Goal: Task Accomplishment & Management: Manage account settings

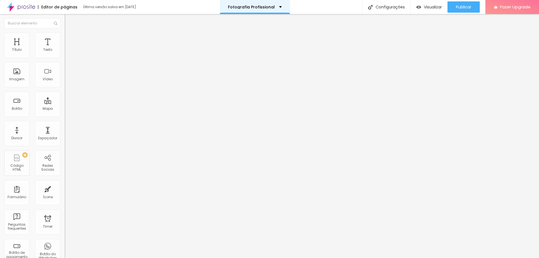
click at [242, 8] on p "Fotografia Profissional" at bounding box center [251, 7] width 47 height 4
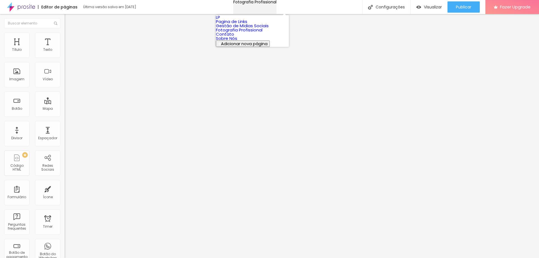
click at [242, 4] on p "Fotografia Profissional" at bounding box center [254, 2] width 43 height 4
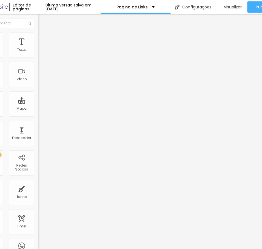
scroll to position [0, 26]
click at [39, 53] on input "Nosso Portfolio" at bounding box center [72, 50] width 67 height 6
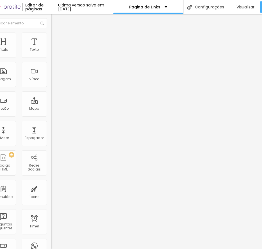
scroll to position [0, 7]
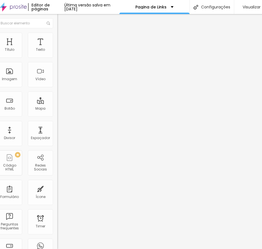
click at [57, 53] on input "Nosso Portfolio" at bounding box center [90, 50] width 67 height 6
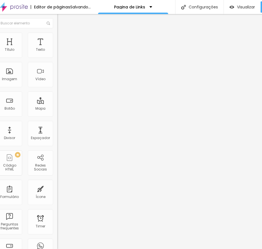
click at [57, 53] on input "Portfolio" at bounding box center [90, 50] width 67 height 6
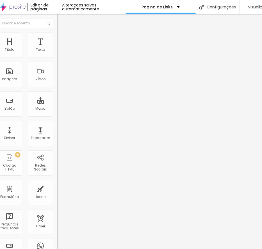
click at [57, 53] on input "Portfolio" at bounding box center [90, 50] width 67 height 6
click at [57, 53] on input "Portfólio" at bounding box center [90, 50] width 67 height 6
type input "Portfólio"
click at [57, 53] on input "Fotografia Profissional" at bounding box center [90, 50] width 67 height 6
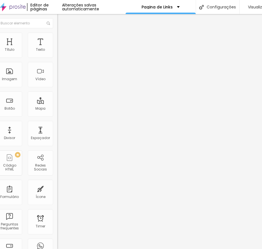
type input "Pacotes"
click at [57, 53] on input "Pacotes" at bounding box center [90, 50] width 67 height 6
type input "Conheça nossos Pacotes"
click at [57, 53] on input "Portfólio" at bounding box center [90, 50] width 67 height 6
click at [57, 53] on input "Solicitar Orçamento" at bounding box center [90, 50] width 67 height 6
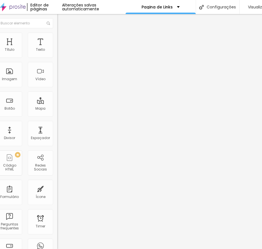
type input "Solicitar Orçamento"
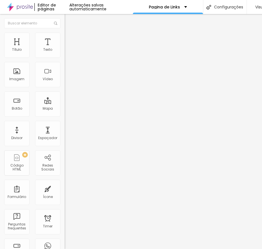
drag, startPoint x: 27, startPoint y: 63, endPoint x: 0, endPoint y: 63, distance: 27.8
click at [0, 63] on html "Editor de páginas Alterações salvas automaticamente Pagina de Links Configuraçõ…" at bounding box center [131, 124] width 262 height 249
click at [65, 53] on input "Conheça nossos Pacotes" at bounding box center [98, 50] width 67 height 6
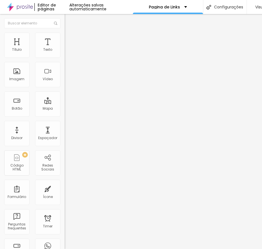
type input "Conheça nossos Pacotes"
click at [65, 53] on input "Conheça nossos Pacotes" at bounding box center [98, 50] width 67 height 6
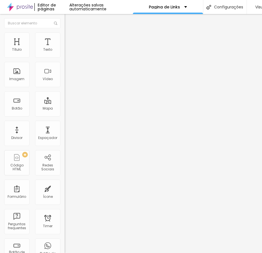
click at [70, 39] on span "Estilo" at bounding box center [74, 36] width 9 height 5
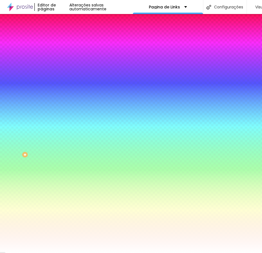
click at [65, 191] on div at bounding box center [97, 191] width 65 height 0
click at [65, 191] on input "#BB88FF" at bounding box center [98, 194] width 67 height 6
paste input "A292C6"
type input "#A292C6"
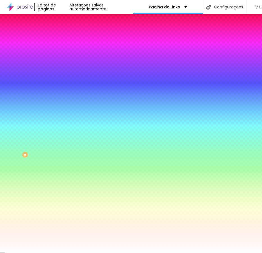
click at [65, 181] on div "Cor de fundo Voltar ao padrão #A292C6 Cor do texto Voltar ao padrão #FFFFFF Bor…" at bounding box center [97, 204] width 65 height 46
click at [70, 40] on span "Avançado" at bounding box center [79, 42] width 19 height 5
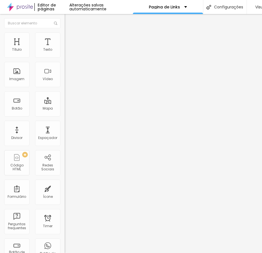
click at [65, 36] on img at bounding box center [67, 35] width 5 height 5
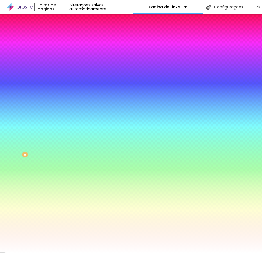
click at [65, 33] on li "Conteúdo" at bounding box center [97, 30] width 65 height 6
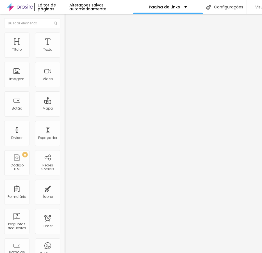
click at [70, 39] on span "Estilo" at bounding box center [74, 36] width 9 height 5
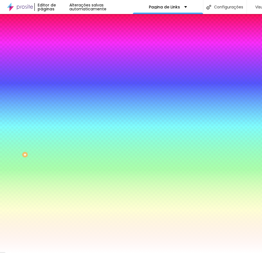
click at [65, 191] on input "#A292C6" at bounding box center [98, 194] width 67 height 6
click at [65, 191] on div at bounding box center [97, 191] width 65 height 0
click at [65, 191] on input "#A292C6" at bounding box center [98, 194] width 67 height 6
click at [70, 40] on span "Avançado" at bounding box center [79, 42] width 19 height 5
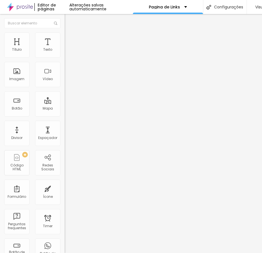
click at [65, 33] on li "Conteúdo" at bounding box center [97, 30] width 65 height 6
click at [65, 35] on img at bounding box center [67, 35] width 5 height 5
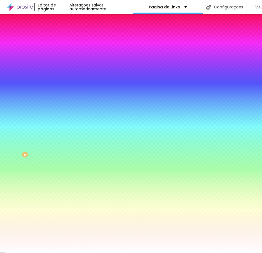
click at [65, 70] on button "button" at bounding box center [69, 72] width 8 height 6
click at [42, 249] on div at bounding box center [131, 253] width 262 height 0
click at [65, 84] on button "button" at bounding box center [69, 87] width 8 height 6
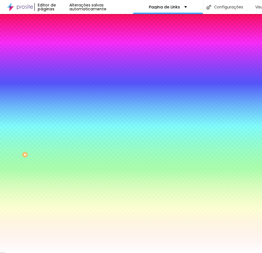
paste input "A292C6"
type input "#A292C6"
click at [29, 249] on div at bounding box center [131, 253] width 262 height 0
click at [65, 43] on li "Avançado" at bounding box center [97, 41] width 65 height 6
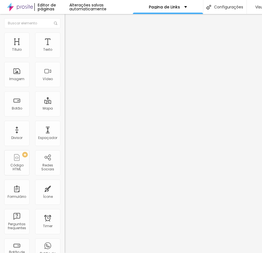
click at [65, 36] on li "Estilo" at bounding box center [97, 36] width 65 height 6
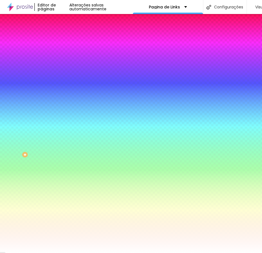
click at [70, 33] on span "Conteúdo" at bounding box center [78, 30] width 17 height 5
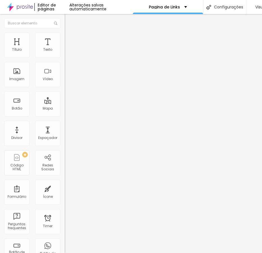
click at [65, 38] on li "Estilo" at bounding box center [97, 36] width 65 height 6
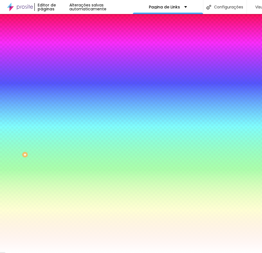
click at [67, 70] on icon "button" at bounding box center [68, 71] width 2 height 2
click at [38, 249] on div at bounding box center [131, 253] width 262 height 0
click at [65, 84] on button "button" at bounding box center [69, 87] width 8 height 6
click at [29, 249] on div at bounding box center [131, 253] width 262 height 0
click at [67, 104] on icon "button" at bounding box center [68, 105] width 3 height 3
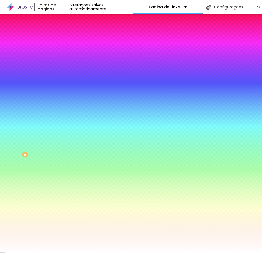
paste input "A292C6"
type input "#A292C6"
click at [32, 249] on div at bounding box center [131, 253] width 262 height 0
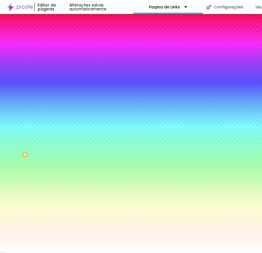
click at [65, 38] on li "Avançado" at bounding box center [97, 41] width 65 height 6
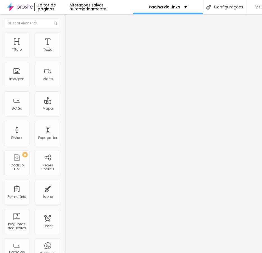
click at [70, 39] on span "Estilo" at bounding box center [74, 36] width 9 height 5
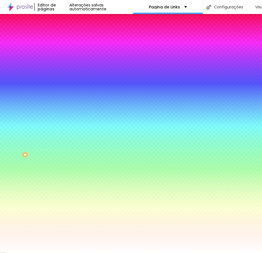
click at [70, 40] on span "Avançado" at bounding box center [79, 42] width 19 height 5
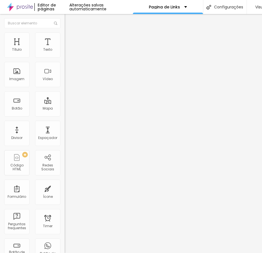
click at [70, 39] on span "Estilo" at bounding box center [74, 36] width 9 height 5
click at [23, 103] on div "Botão" at bounding box center [16, 103] width 25 height 25
click at [24, 102] on div "Botão" at bounding box center [16, 103] width 25 height 25
click at [70, 39] on span "Estilo" at bounding box center [74, 36] width 9 height 5
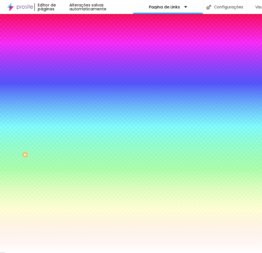
click at [65, 38] on li "Avançado" at bounding box center [97, 41] width 65 height 6
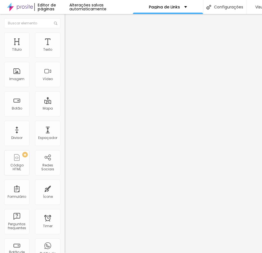
click at [65, 32] on img at bounding box center [67, 29] width 5 height 5
drag, startPoint x: 53, startPoint y: 117, endPoint x: 59, endPoint y: 117, distance: 6.2
click at [65, 116] on input "https://api.whatsapp.com/send/?phone=%2B5512991637025&text=Ol%C3%A1%2C%20chegue…" at bounding box center [98, 113] width 67 height 6
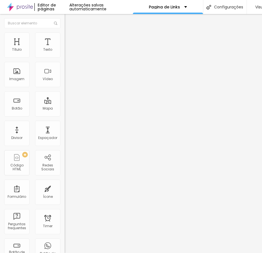
click at [65, 141] on div "Editar Botão Conteúdo Estilo Avançado Texto Solicitar Orçamento Alinhamento Tam…" at bounding box center [97, 133] width 65 height 239
click at [70, 39] on span "Estilo" at bounding box center [74, 36] width 9 height 5
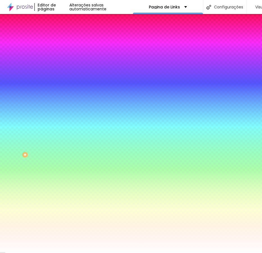
click at [65, 42] on li "Avançado" at bounding box center [97, 41] width 65 height 6
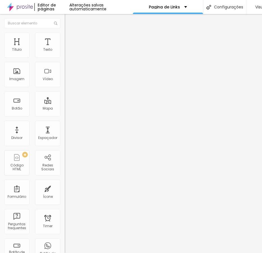
click at [65, 34] on img at bounding box center [67, 35] width 5 height 5
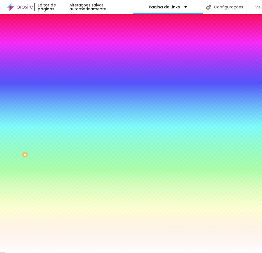
click at [65, 54] on div at bounding box center [97, 54] width 65 height 0
click at [65, 58] on input "#FFFFFF" at bounding box center [98, 57] width 67 height 6
paste input "A292C6"
click at [65, 161] on div "Cor de fundo Voltar ao padrão #A292C6 Tipografia Voltar ao padrão Borda Voltar …" at bounding box center [97, 135] width 65 height 183
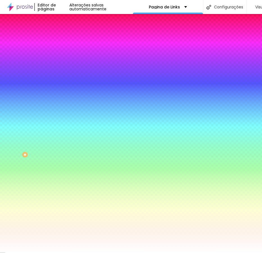
click at [65, 57] on input "#A292C6" at bounding box center [98, 57] width 67 height 6
click at [65, 59] on input "#A292C6" at bounding box center [98, 57] width 67 height 6
click at [65, 63] on div "Tipografia" at bounding box center [97, 60] width 65 height 3
click at [65, 54] on div at bounding box center [97, 54] width 65 height 0
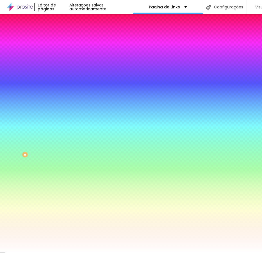
click at [65, 56] on input "#A292C6" at bounding box center [98, 57] width 67 height 6
paste input "76C9F2"
type input "#76C9F2"
click at [65, 77] on div "Borda Voltar ao padrão" at bounding box center [97, 83] width 65 height 16
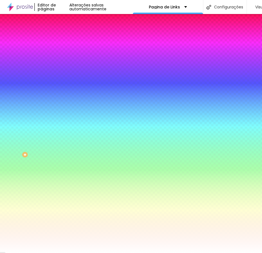
click at [65, 72] on button "button" at bounding box center [69, 72] width 8 height 6
type input "#FFFFFF"
drag, startPoint x: 86, startPoint y: 145, endPoint x: 70, endPoint y: 137, distance: 18.2
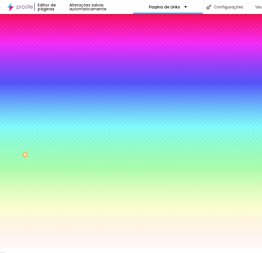
click at [34, 249] on div at bounding box center [131, 253] width 262 height 0
click at [65, 54] on div at bounding box center [97, 54] width 65 height 0
click at [65, 56] on input "#76C9F2" at bounding box center [98, 57] width 67 height 6
paste input "A292C6"
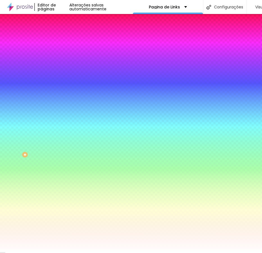
type input "#A292C6"
click at [65, 191] on input "#A292C6" at bounding box center [98, 194] width 67 height 6
paste input "76C9F2"
click at [65, 164] on div "Editar Botão Conteúdo Estilo Avançado Cor de fundo Voltar ao padrão #A292C6 Tip…" at bounding box center [97, 133] width 65 height 239
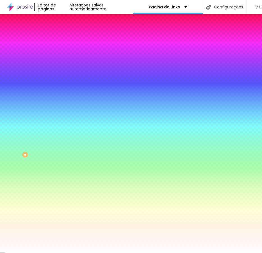
click at [67, 185] on icon "button" at bounding box center [69, 187] width 4 height 4
click at [65, 191] on input "#76C9F2" at bounding box center [98, 194] width 67 height 6
paste input "A292C6"
type input "#A292C6"
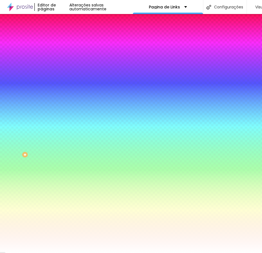
click at [65, 164] on div "Editar Botão Conteúdo Estilo Avançado Cor de fundo Voltar ao padrão #A292C6 Tip…" at bounding box center [97, 133] width 65 height 239
click at [65, 56] on input "#A292C6" at bounding box center [98, 57] width 67 height 6
click at [65, 54] on div at bounding box center [97, 54] width 65 height 0
drag, startPoint x: 55, startPoint y: 80, endPoint x: 57, endPoint y: 89, distance: 9.3
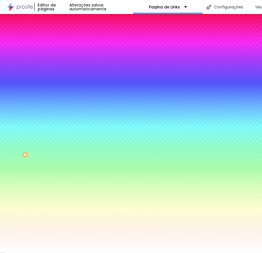
click at [57, 89] on div at bounding box center [131, 126] width 262 height 253
click at [65, 54] on div at bounding box center [97, 54] width 65 height 0
click at [65, 72] on button "button" at bounding box center [69, 72] width 8 height 6
type input "#000000"
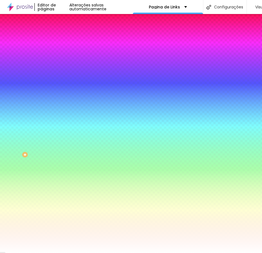
drag, startPoint x: 97, startPoint y: 164, endPoint x: 75, endPoint y: 186, distance: 31.1
click at [75, 186] on body "Editor de páginas Alterações salvas automaticamente Pagina de Links Configuraçõ…" at bounding box center [131, 126] width 262 height 253
click at [47, 249] on div at bounding box center [131, 253] width 262 height 0
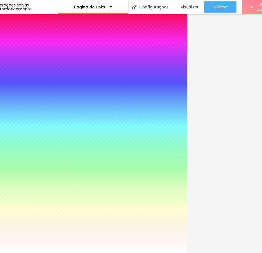
scroll to position [0, 95]
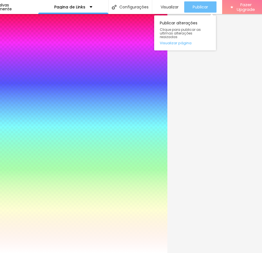
click at [196, 6] on span "Publicar" at bounding box center [199, 7] width 15 height 4
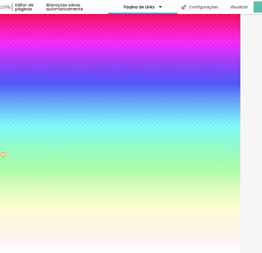
scroll to position [0, 0]
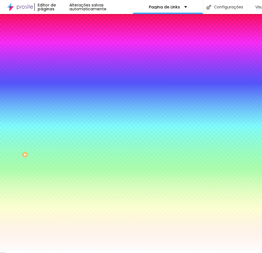
click at [65, 218] on div "Editar Botão Conteúdo Estilo Avançado Cor de fundo Voltar ao padrão #A292C6 Tip…" at bounding box center [97, 133] width 65 height 239
click at [65, 56] on input "#A292C6" at bounding box center [98, 57] width 67 height 6
type input "#2E2E3A"
click at [65, 54] on div at bounding box center [97, 54] width 65 height 0
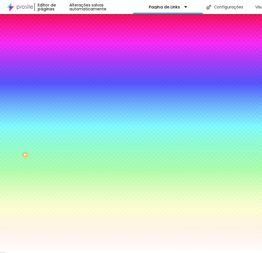
drag, startPoint x: 55, startPoint y: 88, endPoint x: 55, endPoint y: 109, distance: 20.5
click at [65, 109] on div "Cor de fundo Voltar ao padrão #2E2E3A Tipografia Voltar ao padrão Borda Voltar …" at bounding box center [97, 135] width 65 height 183
click at [67, 70] on icon "button" at bounding box center [68, 71] width 2 height 2
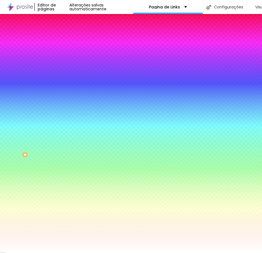
type input "#FCFCFC"
drag, startPoint x: 106, startPoint y: 150, endPoint x: 77, endPoint y: 140, distance: 30.2
click at [29, 249] on div at bounding box center [131, 253] width 262 height 0
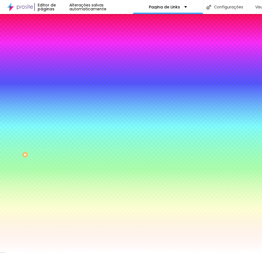
click at [65, 104] on button "button" at bounding box center [69, 107] width 8 height 6
click at [99, 249] on div at bounding box center [131, 257] width 262 height 0
click at [56, 249] on div at bounding box center [131, 253] width 262 height 0
click at [67, 85] on icon "button" at bounding box center [68, 86] width 3 height 3
click at [36, 249] on div at bounding box center [131, 253] width 262 height 0
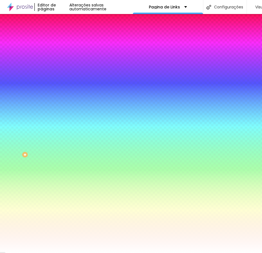
click at [65, 56] on input "#2E2E3A" at bounding box center [98, 57] width 67 height 6
click at [65, 33] on li "Conteúdo" at bounding box center [97, 30] width 65 height 6
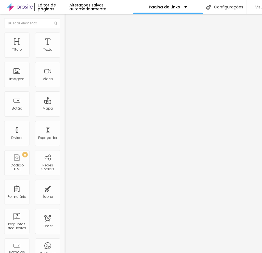
click at [65, 34] on li "Estilo" at bounding box center [97, 36] width 65 height 6
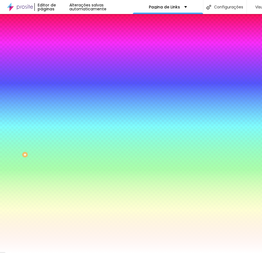
click at [65, 38] on img at bounding box center [67, 40] width 5 height 5
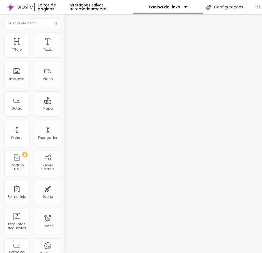
click at [70, 38] on span "Estilo" at bounding box center [74, 36] width 9 height 5
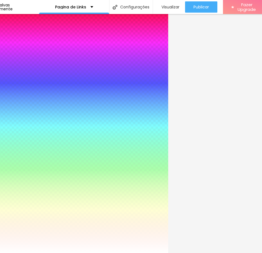
scroll to position [0, 97]
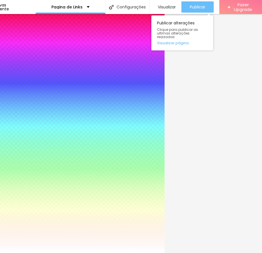
click at [190, 9] on span "Publicar" at bounding box center [197, 7] width 15 height 4
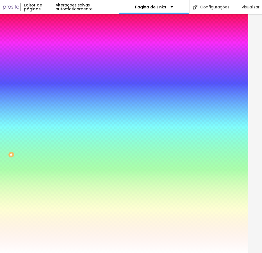
scroll to position [0, 0]
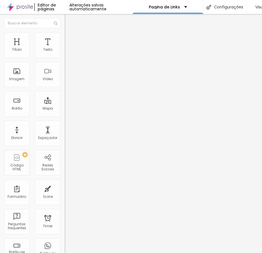
click at [65, 142] on div "Editar Seção Conteúdo Estilo Avançado Modo Encaixotado Encaixotado Completo" at bounding box center [97, 133] width 65 height 239
click at [65, 36] on li "Estilo" at bounding box center [97, 36] width 65 height 6
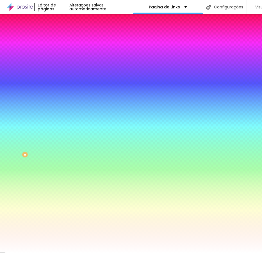
click at [65, 55] on input "#2E2E3A" at bounding box center [98, 57] width 67 height 6
click at [65, 191] on input "#A292C6" at bounding box center [98, 194] width 67 height 6
click at [65, 158] on div "Cor de fundo Voltar ao padrão #2E2E3A Tipografia Voltar ao padrão Borda Voltar …" at bounding box center [97, 135] width 65 height 183
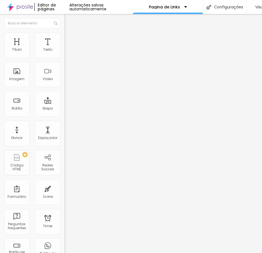
click at [65, 33] on img at bounding box center [67, 35] width 5 height 5
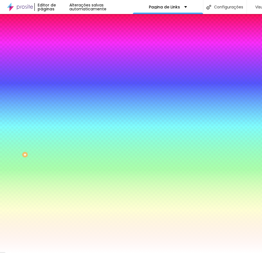
click at [65, 56] on input "#FFFFFF" at bounding box center [98, 57] width 67 height 6
paste input "2E2E3A"
type input "#2E2E3A"
click at [65, 191] on input "#BB88FF" at bounding box center [98, 194] width 67 height 6
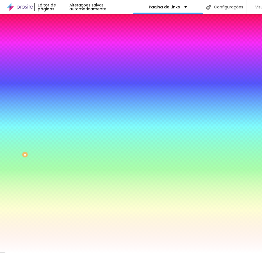
click at [65, 191] on input "#BB88FF" at bounding box center [98, 194] width 67 height 6
paste input "A292C6"
type input "#A292C6"
click at [65, 181] on div "Cor de fundo Voltar ao padrão #A292C6 Cor do texto Voltar ao padrão #FFFFFF Bor…" at bounding box center [97, 204] width 65 height 46
click at [65, 206] on div at bounding box center [97, 206] width 65 height 0
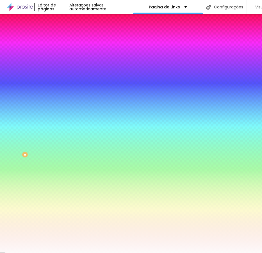
type input "#FDFCFC"
drag, startPoint x: 17, startPoint y: 167, endPoint x: 8, endPoint y: 140, distance: 29.1
click at [65, 212] on div at bounding box center [97, 212] width 65 height 0
click at [65, 69] on button "button" at bounding box center [69, 72] width 8 height 6
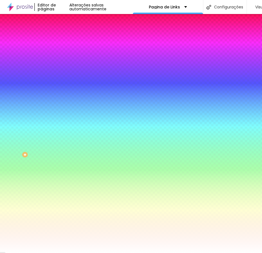
type input "#FFFFFF"
drag, startPoint x: 83, startPoint y: 146, endPoint x: 67, endPoint y: 137, distance: 18.3
click at [32, 249] on div at bounding box center [131, 253] width 262 height 0
click at [65, 104] on button "button" at bounding box center [69, 107] width 8 height 6
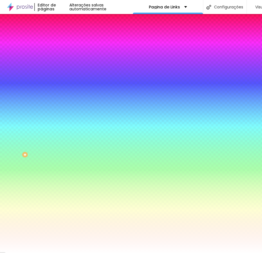
click at [102, 249] on div at bounding box center [131, 257] width 262 height 0
click at [37, 249] on div at bounding box center [131, 253] width 262 height 0
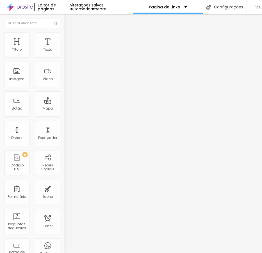
click at [65, 37] on li "Estilo" at bounding box center [97, 36] width 65 height 6
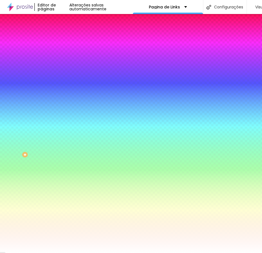
click at [65, 57] on input "#FFFFFF" at bounding box center [98, 57] width 67 height 6
paste input "2E2E3A"
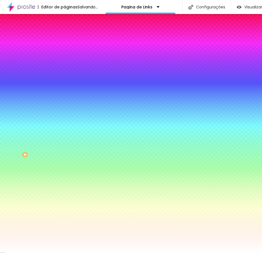
type input "#2E2E3A"
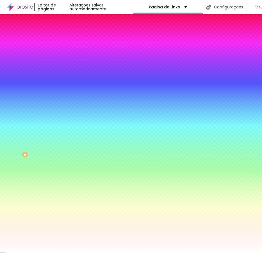
click at [65, 191] on input "#BB88FF" at bounding box center [98, 194] width 67 height 6
paste input "2E2E3A"
type input "#2E2E3A"
click at [65, 104] on button "button" at bounding box center [69, 107] width 8 height 6
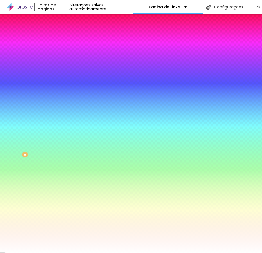
click at [103, 249] on div at bounding box center [131, 257] width 262 height 0
click at [54, 249] on div at bounding box center [131, 253] width 262 height 0
click at [65, 69] on button "button" at bounding box center [69, 72] width 8 height 6
type input "#FFFFFF"
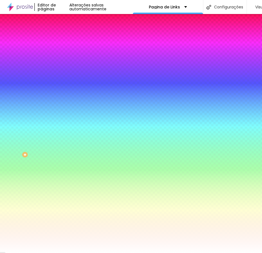
drag, startPoint x: 97, startPoint y: 144, endPoint x: 66, endPoint y: 138, distance: 31.7
click at [21, 249] on div at bounding box center [131, 253] width 262 height 0
click at [65, 191] on input "#2E2E3A" at bounding box center [98, 194] width 67 height 6
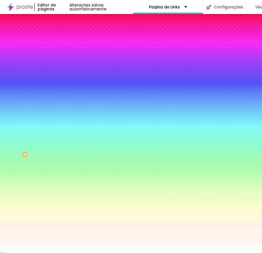
click at [65, 174] on div "Editar Botão Conteúdo Estilo Avançado Cor de fundo Voltar ao padrão #2E2E3A Tip…" at bounding box center [97, 133] width 65 height 239
click at [65, 191] on input "#2E2E3A" at bounding box center [98, 194] width 67 height 6
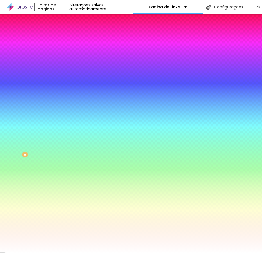
paste input "A292C6"
type input "#A292C6"
click at [65, 168] on div "Editar Botão Conteúdo Estilo Avançado Cor de fundo Voltar ao padrão #2E2E3A Tip…" at bounding box center [97, 133] width 65 height 239
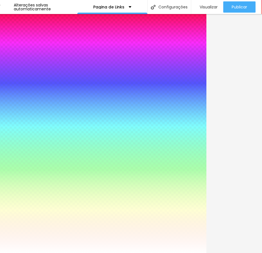
scroll to position [0, 65]
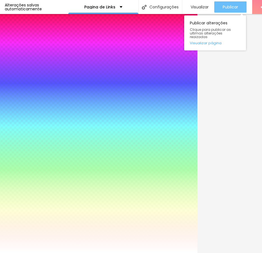
click at [223, 6] on span "Publicar" at bounding box center [229, 7] width 15 height 4
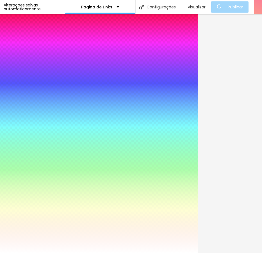
scroll to position [0, 0]
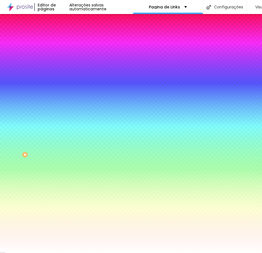
click at [67, 85] on icon "button" at bounding box center [68, 86] width 3 height 3
paste input "A292C6"
type input "#A292C6"
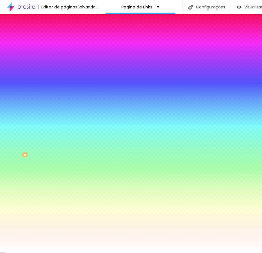
click at [45, 249] on div at bounding box center [131, 253] width 262 height 0
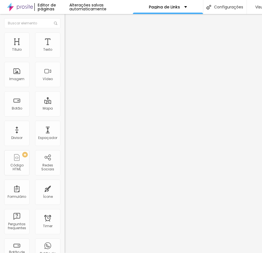
click at [65, 35] on li "Estilo" at bounding box center [97, 36] width 65 height 6
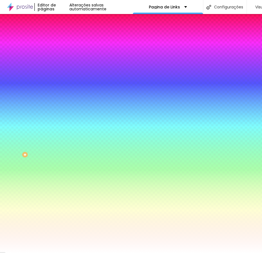
click at [67, 86] on icon "button" at bounding box center [68, 87] width 2 height 2
paste input "A292C6"
type input "#A292C6"
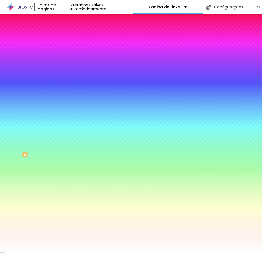
click at [34, 249] on div at bounding box center [131, 253] width 262 height 0
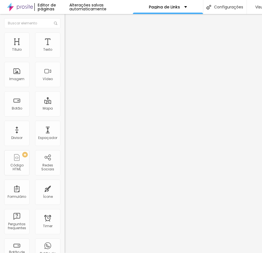
click at [65, 35] on img at bounding box center [67, 35] width 5 height 5
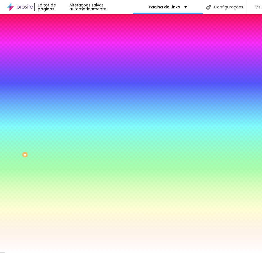
click at [67, 85] on icon "button" at bounding box center [68, 86] width 3 height 3
click at [42, 249] on div at bounding box center [131, 253] width 262 height 0
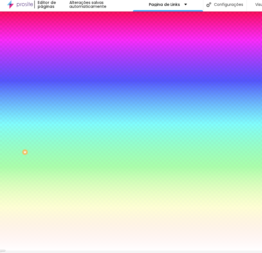
scroll to position [4, 0]
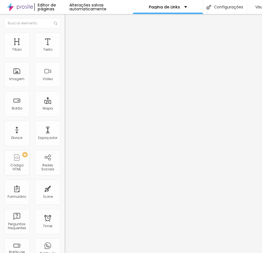
click at [70, 34] on span "Estilo" at bounding box center [74, 36] width 9 height 5
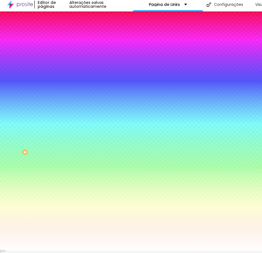
click at [65, 188] on input "#BB88FF" at bounding box center [98, 191] width 67 height 6
paste input "A292C6"
type input "#A292C6"
click at [65, 53] on input "#FFFFFF" at bounding box center [98, 54] width 67 height 6
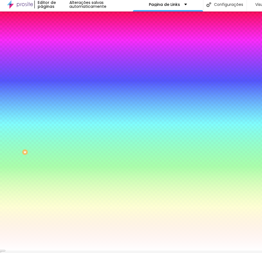
click at [65, 53] on input "#FFFFFF" at bounding box center [98, 54] width 67 height 6
paste input "2E2E3A"
type input "#2E2E3A"
click at [67, 83] on icon "button" at bounding box center [68, 84] width 3 height 3
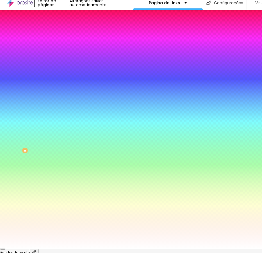
paste input "A292C6"
type input "#A292C6"
click at [40, 249] on div at bounding box center [131, 249] width 262 height 0
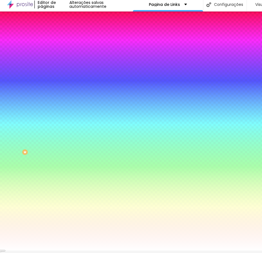
click at [65, 66] on button "button" at bounding box center [69, 69] width 8 height 6
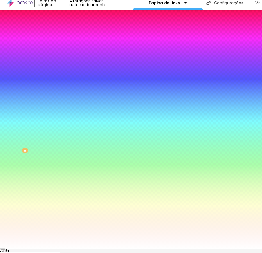
type input "#FFFFFF"
drag, startPoint x: 84, startPoint y: 146, endPoint x: 66, endPoint y: 135, distance: 20.6
click at [21, 249] on div at bounding box center [131, 249] width 262 height 0
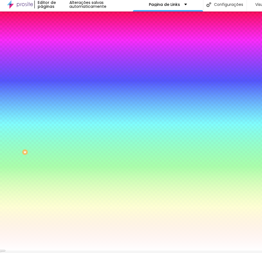
click at [65, 101] on button "button" at bounding box center [69, 104] width 8 height 6
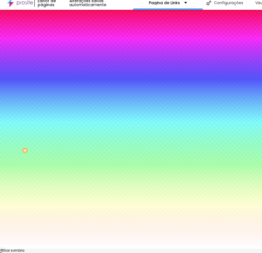
click at [102, 249] on div at bounding box center [131, 253] width 262 height 0
click at [55, 249] on div at bounding box center [131, 249] width 262 height 0
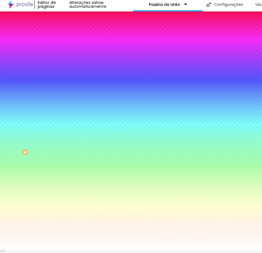
click at [65, 82] on button "button" at bounding box center [69, 85] width 8 height 6
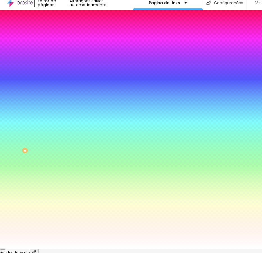
click at [42, 249] on div at bounding box center [131, 249] width 262 height 0
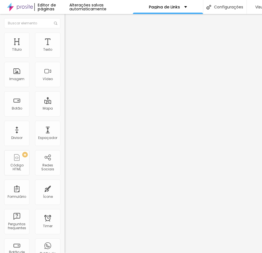
click at [70, 36] on span "Estilo" at bounding box center [74, 36] width 9 height 5
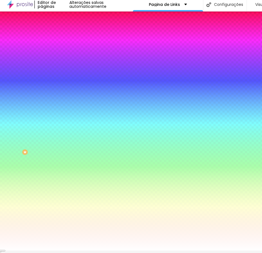
click at [65, 188] on input "#BB88FF" at bounding box center [98, 191] width 67 height 6
paste input "A292C6"
type input "#A292C6"
click at [65, 53] on input "#FFFFFF" at bounding box center [98, 54] width 67 height 6
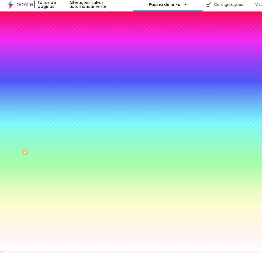
click at [65, 53] on input "#FFFFFF" at bounding box center [98, 54] width 67 height 6
paste input "2E2E3A"
type input "#2E2E3A"
click at [65, 169] on div "Editar Botão Conteúdo Estilo Avançado Cor de fundo Voltar ao padrão #2E2E3A Tip…" at bounding box center [97, 131] width 65 height 239
click at [67, 83] on icon "button" at bounding box center [68, 84] width 2 height 2
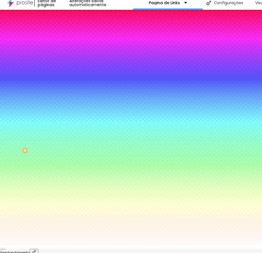
paste input "A292C6"
type input "#A292C6"
click at [31, 249] on div at bounding box center [131, 249] width 262 height 0
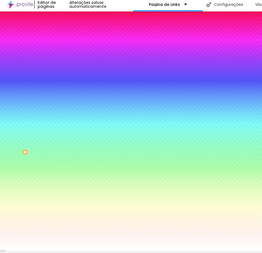
click at [65, 101] on button "button" at bounding box center [69, 104] width 8 height 6
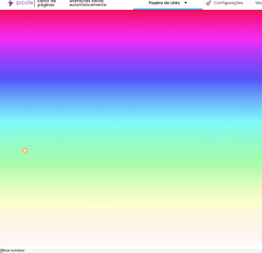
click at [103, 249] on div at bounding box center [131, 253] width 262 height 0
click at [38, 249] on div at bounding box center [131, 249] width 262 height 0
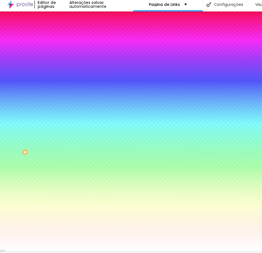
click at [65, 68] on button "button" at bounding box center [69, 69] width 8 height 6
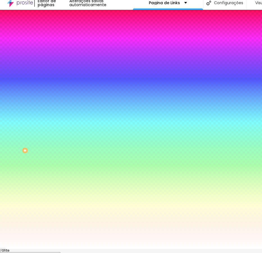
type input "#FFFFFF"
drag, startPoint x: 87, startPoint y: 150, endPoint x: 68, endPoint y: 128, distance: 28.8
click at [42, 249] on div at bounding box center [131, 249] width 262 height 0
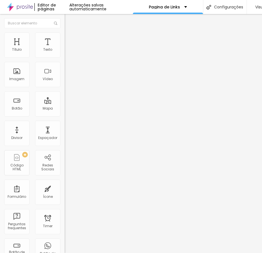
click at [65, 33] on li "Estilo" at bounding box center [97, 36] width 65 height 6
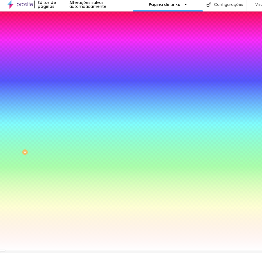
click at [65, 82] on button "button" at bounding box center [69, 85] width 8 height 6
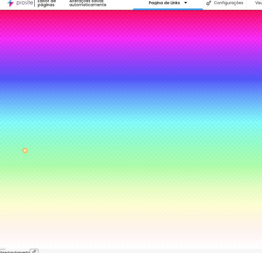
type input "6"
type input "5"
type input "2"
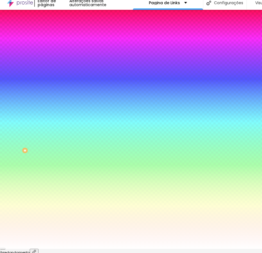
type input "2"
type input "1"
drag, startPoint x: 73, startPoint y: 99, endPoint x: 63, endPoint y: 99, distance: 9.8
type input "1"
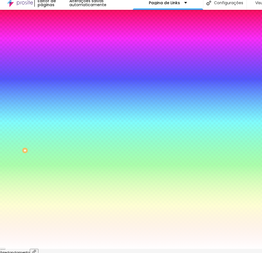
type input "3"
type input "24"
type input "29"
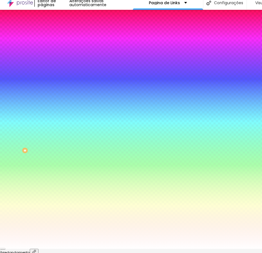
type input "29"
type input "30"
drag, startPoint x: 63, startPoint y: 99, endPoint x: 132, endPoint y: 99, distance: 68.7
type input "30"
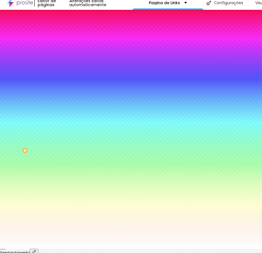
click at [25, 249] on div at bounding box center [131, 249] width 262 height 0
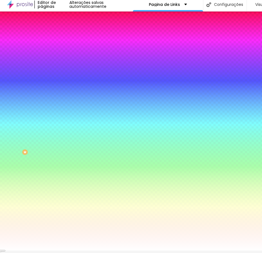
click at [65, 223] on div "Editar Botão Conteúdo Estilo Avançado Cor de fundo Voltar ao padrão #2E2E3A Tip…" at bounding box center [97, 131] width 65 height 239
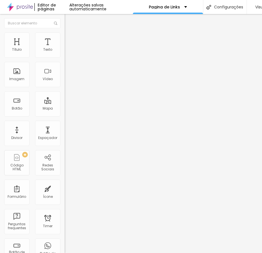
click at [70, 34] on span "Estilo" at bounding box center [74, 36] width 9 height 5
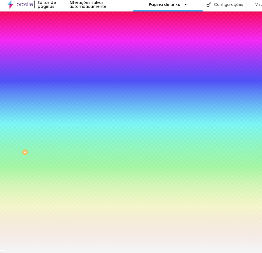
click at [65, 74] on div at bounding box center [97, 74] width 65 height 0
click at [65, 79] on input "#F5F5F5" at bounding box center [98, 77] width 67 height 6
paste input "2E2E3A"
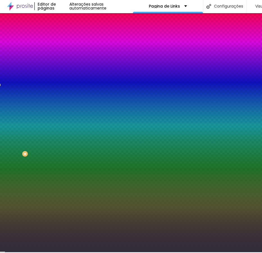
type input "#2E2E3A"
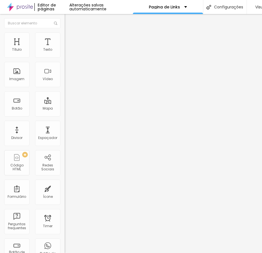
click at [70, 36] on span "Estilo" at bounding box center [74, 36] width 9 height 5
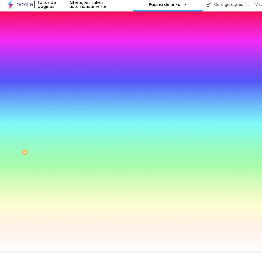
click at [65, 51] on div at bounding box center [97, 51] width 65 height 0
click at [65, 54] on input "#FFFFFF" at bounding box center [98, 54] width 67 height 6
paste input "2E2E3A"
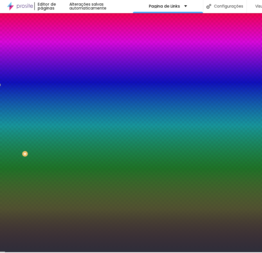
type input "#2E2E3A"
click at [65, 96] on div "Editar Coluna Conteúdo Estilo Avançado Cor de fundo Voltar ao padrão #2E2E3A 0 …" at bounding box center [97, 132] width 65 height 239
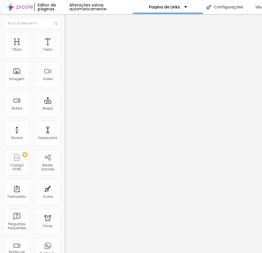
click at [65, 33] on img at bounding box center [67, 35] width 5 height 5
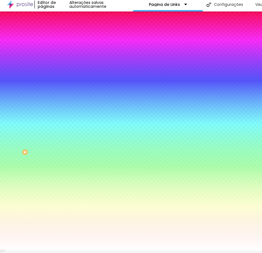
click at [65, 51] on div at bounding box center [97, 51] width 65 height 0
click at [65, 52] on input "#FFFFFF" at bounding box center [98, 54] width 67 height 6
paste input "A292C6"
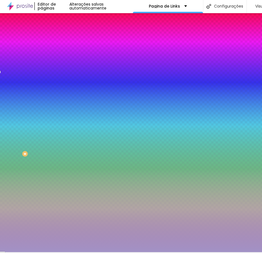
click at [65, 53] on input "#A292C6" at bounding box center [98, 56] width 67 height 6
paste input "2E2E3A"
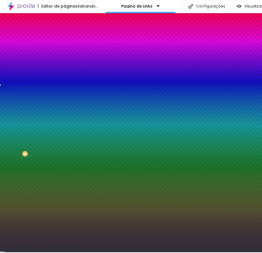
type input "#2E2E3A"
click at [70, 39] on span "Avançado" at bounding box center [79, 41] width 19 height 5
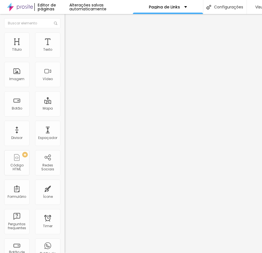
click at [65, 34] on ul "Conteúdo Estilo Avançado" at bounding box center [97, 35] width 65 height 17
click at [65, 32] on li "Conteúdo" at bounding box center [97, 30] width 65 height 6
click at [65, 33] on img at bounding box center [67, 35] width 5 height 5
click at [65, 32] on li "Estilo" at bounding box center [97, 30] width 65 height 6
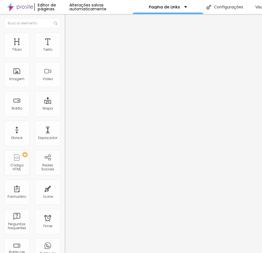
click at [70, 34] on span "Estilo" at bounding box center [74, 36] width 9 height 5
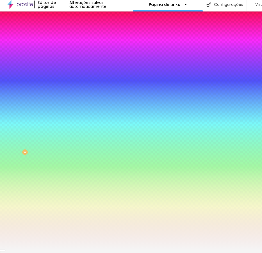
click at [65, 74] on div at bounding box center [97, 74] width 65 height 0
click at [65, 79] on input "#F5F5F5" at bounding box center [98, 77] width 67 height 6
paste input "2E2E3A"
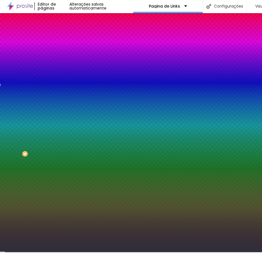
type input "#2E2E3A"
click at [65, 161] on div "Editar Seção Conteúdo Estilo Avançado Imagem de fundo Adicionar imagem Efeito d…" at bounding box center [97, 132] width 65 height 239
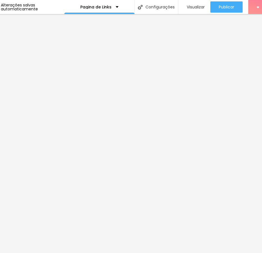
scroll to position [0, 70]
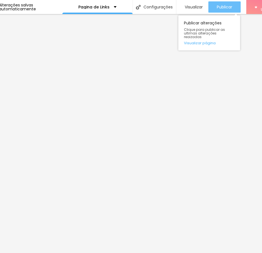
click at [225, 7] on span "Publicar" at bounding box center [224, 7] width 15 height 4
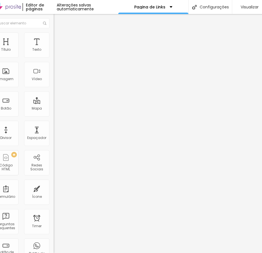
scroll to position [0, 0]
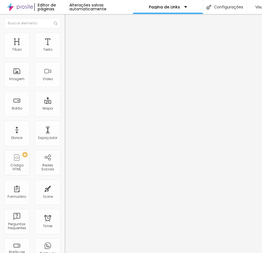
click at [70, 39] on span "Estilo" at bounding box center [74, 36] width 9 height 5
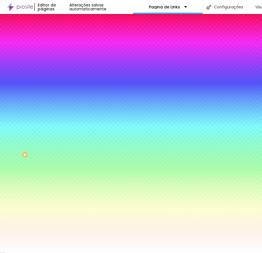
click at [65, 191] on input "#A292C6" at bounding box center [98, 194] width 67 height 6
click at [65, 56] on input "#2E2E3A" at bounding box center [98, 57] width 67 height 6
paste input "A292C6"
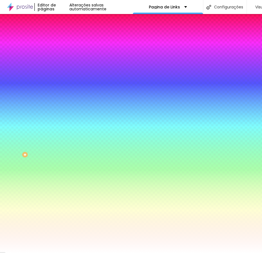
type input "#A292C6"
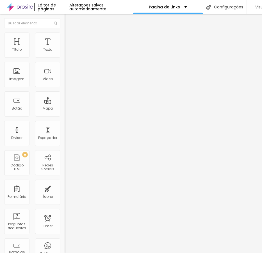
click at [70, 39] on span "Estilo" at bounding box center [74, 36] width 9 height 5
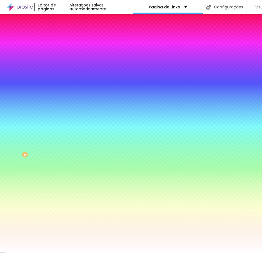
click at [65, 56] on input "#2E2E3A" at bounding box center [98, 57] width 67 height 6
paste input "A292C6"
type input "#A292C6"
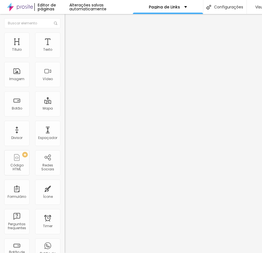
click at [70, 39] on span "Estilo" at bounding box center [74, 36] width 9 height 5
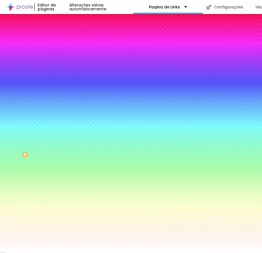
click at [65, 54] on input "#2E2E3A" at bounding box center [98, 57] width 67 height 6
paste input "A292C6"
type input "#A292C6"
click at [65, 175] on div "Editar Botão Conteúdo Estilo Avançado Cor de fundo Voltar ao padrão #A292C6 Tip…" at bounding box center [97, 133] width 65 height 239
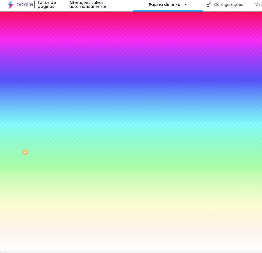
scroll to position [4, 0]
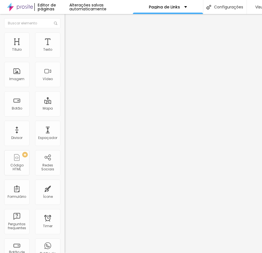
click at [65, 38] on li "Estilo" at bounding box center [97, 36] width 65 height 6
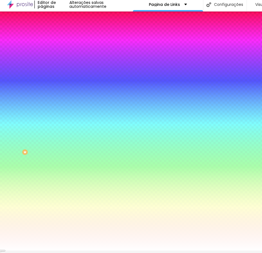
click at [65, 48] on div "Cor de fundo Voltar ao padrão #2E2E3A" at bounding box center [97, 48] width 65 height 15
click at [65, 51] on input "#2E2E3A" at bounding box center [98, 54] width 67 height 6
paste input "A292C6"
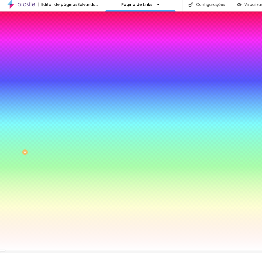
type input "#A292C6"
click at [65, 170] on div "Editar Botão Conteúdo Estilo Avançado Cor de fundo Voltar ao padrão #A292C6 Tip…" at bounding box center [97, 131] width 65 height 239
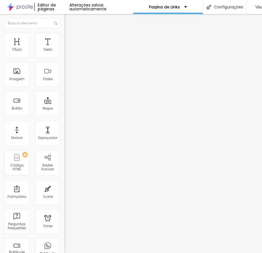
click at [65, 33] on img at bounding box center [67, 35] width 5 height 5
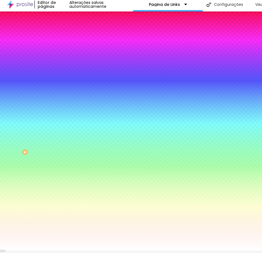
click at [65, 52] on input "#2E2E3A" at bounding box center [98, 54] width 67 height 6
paste input "A292C6"
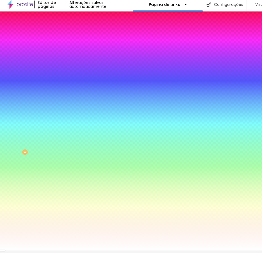
type input "#A292C6"
click at [65, 173] on div "Editar Botão Conteúdo Estilo Avançado Cor de fundo Voltar ao padrão #A292C6 Tip…" at bounding box center [97, 131] width 65 height 239
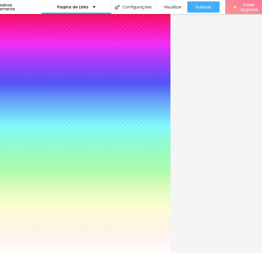
scroll to position [0, 97]
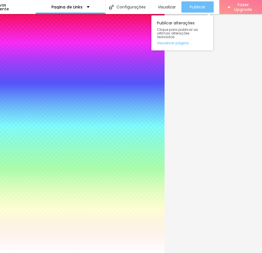
click at [200, 3] on div "Publicar" at bounding box center [197, 6] width 15 height 11
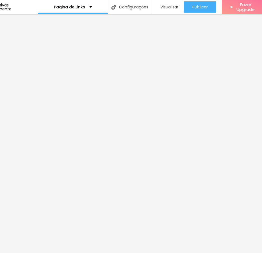
scroll to position [0, 95]
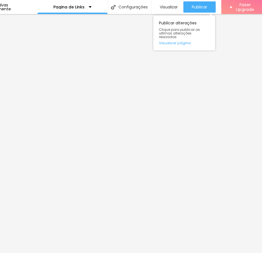
click at [198, 1] on div "Publicar Publicar alterações Clique para publicar as ultimas alterações reaizad…" at bounding box center [199, 7] width 32 height 14
click at [198, 3] on div "Publicar" at bounding box center [199, 6] width 15 height 11
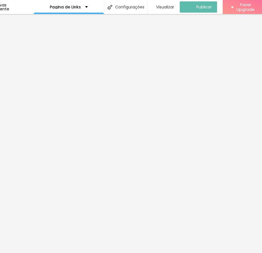
scroll to position [0, 0]
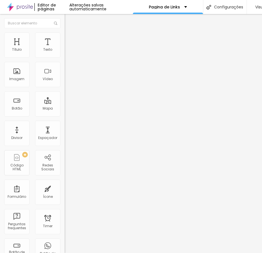
click at [65, 35] on li "Estilo" at bounding box center [97, 36] width 65 height 6
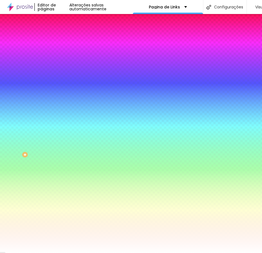
click at [65, 38] on li "Avançado" at bounding box center [97, 41] width 65 height 6
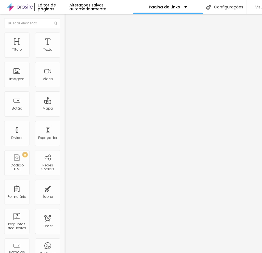
click at [70, 40] on span "Avançado" at bounding box center [79, 42] width 19 height 5
click at [70, 39] on span "Estilo" at bounding box center [74, 36] width 9 height 5
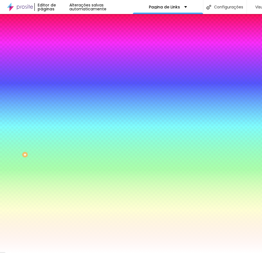
click at [70, 33] on span "Conteúdo" at bounding box center [78, 30] width 17 height 5
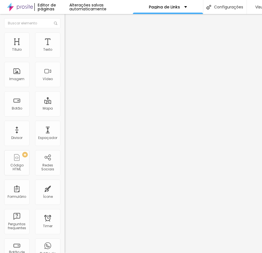
click at [65, 36] on ul "Conteúdo Estilo Avançado" at bounding box center [97, 35] width 65 height 17
click at [65, 36] on img at bounding box center [67, 35] width 5 height 5
click at [65, 38] on li "Avançado" at bounding box center [97, 41] width 65 height 6
click at [70, 33] on span "Conteúdo" at bounding box center [78, 30] width 17 height 5
click at [70, 39] on span "Estilo" at bounding box center [74, 36] width 9 height 5
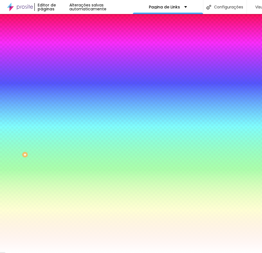
click at [70, 40] on span "Avançado" at bounding box center [79, 42] width 19 height 5
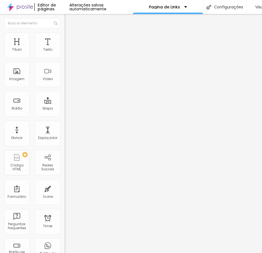
click at [69, 22] on img "button" at bounding box center [71, 20] width 4 height 4
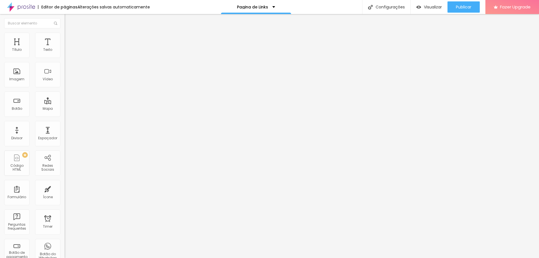
click at [65, 38] on li "Avançado" at bounding box center [97, 41] width 65 height 6
click at [65, 38] on ul "Conteúdo Estilo Avançado" at bounding box center [97, 35] width 65 height 17
click at [102, 11] on div "Editor de páginas Alterações salvas automaticamente" at bounding box center [75, 7] width 150 height 14
click at [261, 7] on div "Configurações" at bounding box center [386, 7] width 48 height 14
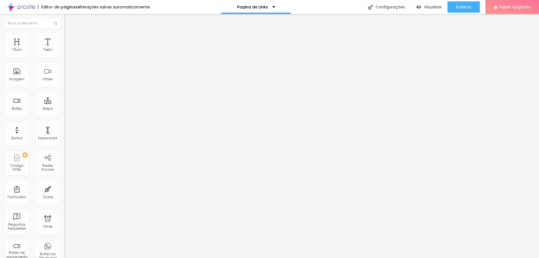
click at [65, 20] on button "Editar Seção" at bounding box center [97, 20] width 65 height 13
click at [242, 9] on p "Pagina de Links" at bounding box center [252, 7] width 31 height 4
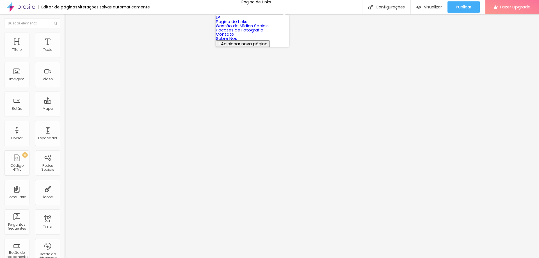
click at [242, 24] on link "Pagina de Links" at bounding box center [231, 22] width 31 height 6
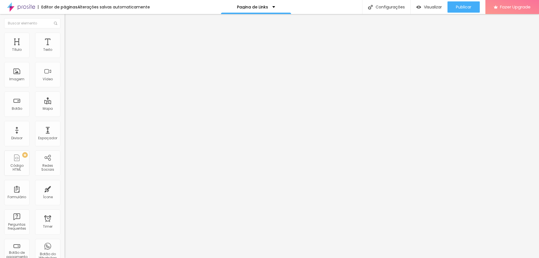
click at [86, 6] on div "Alterações salvas automaticamente" at bounding box center [113, 7] width 72 height 4
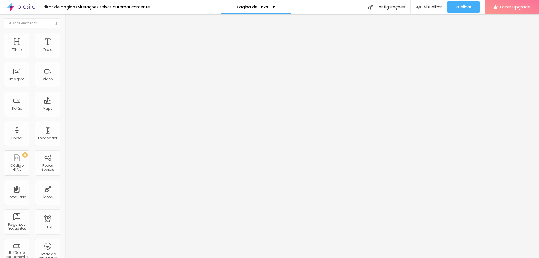
click at [65, 51] on span "Encaixotado" at bounding box center [76, 48] width 22 height 5
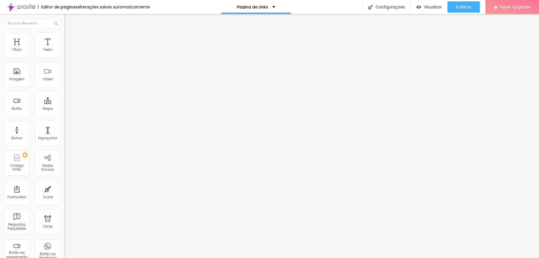
click at [70, 38] on span "Estilo" at bounding box center [74, 36] width 9 height 5
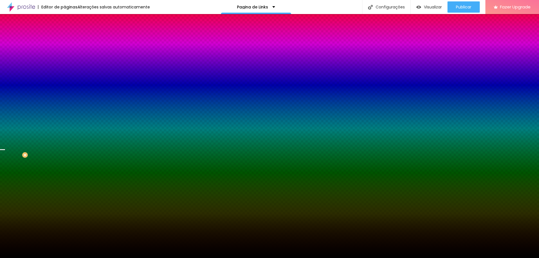
click at [65, 52] on span "Trocar imagem" at bounding box center [80, 49] width 31 height 5
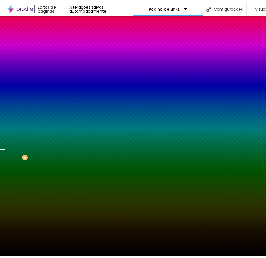
scroll to position [168, 0]
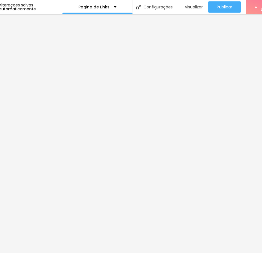
scroll to position [0, 97]
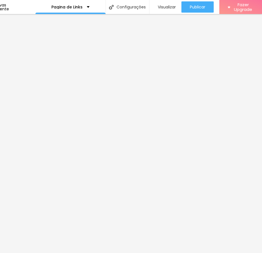
click at [18, 6] on div "Alterações salvas automaticamente" at bounding box center [3, 7] width 63 height 8
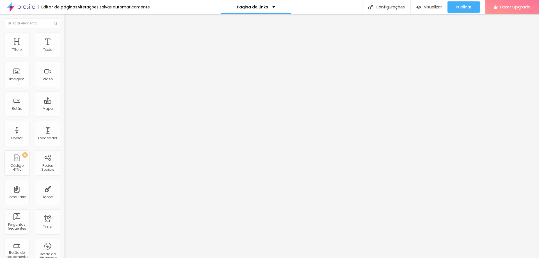
click at [65, 41] on ul "Conteúdo Estilo Avançado" at bounding box center [97, 35] width 65 height 17
click at [70, 39] on span "Estilo" at bounding box center [74, 36] width 9 height 5
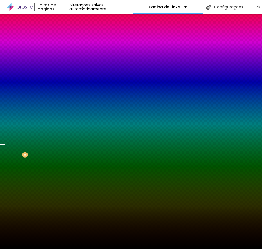
click at [65, 52] on span "Trocar imagem" at bounding box center [80, 49] width 31 height 5
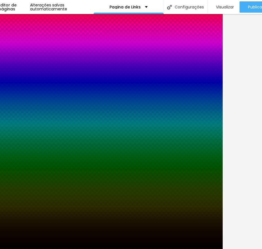
scroll to position [0, 78]
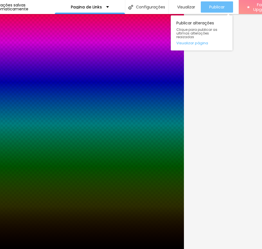
click at [211, 9] on span "Publicar" at bounding box center [216, 7] width 15 height 4
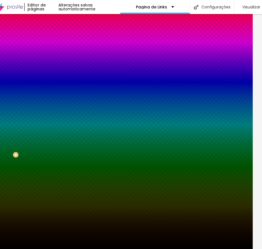
scroll to position [0, 0]
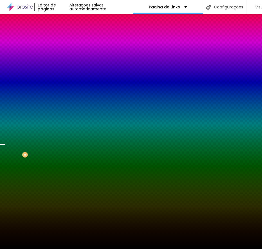
click at [69, 20] on div "Editar Seção" at bounding box center [85, 20] width 33 height 4
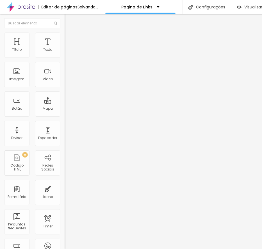
click at [65, 48] on span "Adicionar imagem" at bounding box center [83, 45] width 36 height 5
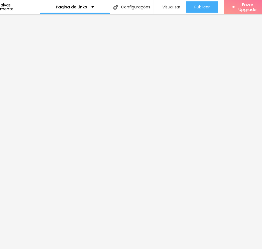
scroll to position [0, 97]
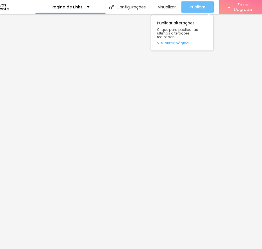
click at [200, 8] on span "Publicar" at bounding box center [197, 7] width 15 height 4
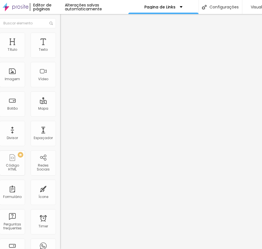
scroll to position [0, 0]
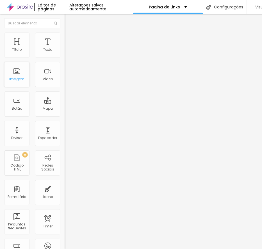
click at [16, 81] on div "Imagem" at bounding box center [16, 79] width 15 height 4
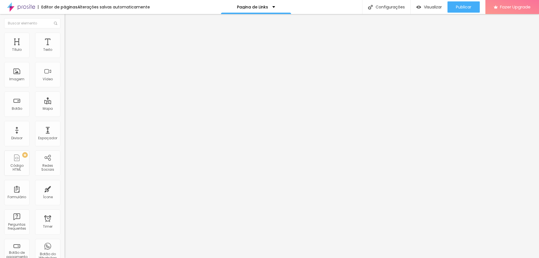
click at [136, 6] on div "Alterações salvas automaticamente" at bounding box center [113, 7] width 72 height 4
click at [461, 7] on span "Publicar" at bounding box center [463, 7] width 15 height 4
click at [140, 8] on div "Alterações salvas automaticamente" at bounding box center [113, 7] width 72 height 4
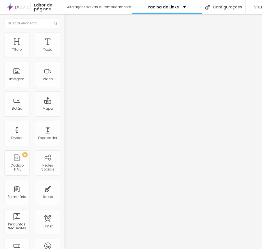
click at [65, 35] on img at bounding box center [67, 35] width 5 height 5
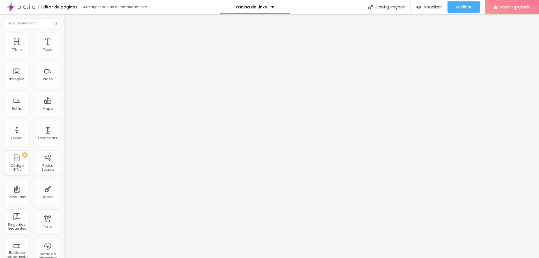
click at [70, 38] on span "Estilo" at bounding box center [74, 36] width 9 height 5
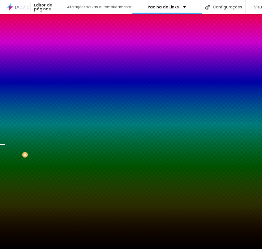
click at [95, 51] on img at bounding box center [96, 48] width 3 height 3
click at [65, 76] on div at bounding box center [97, 76] width 65 height 0
click at [65, 82] on input "#000000" at bounding box center [98, 79] width 67 height 6
paste input "A292C6"
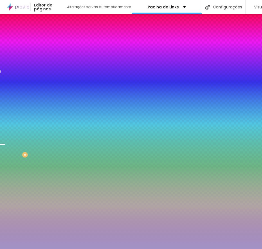
click at [65, 82] on input "#A292C6" at bounding box center [98, 79] width 67 height 6
paste input "2E2E3A"
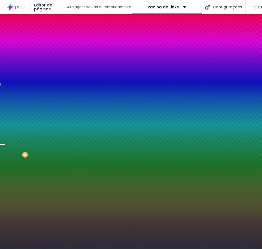
type input "#2E2E3A"
click at [65, 76] on div at bounding box center [97, 76] width 65 height 0
drag, startPoint x: 58, startPoint y: 120, endPoint x: 58, endPoint y: 151, distance: 30.9
click at [58, 151] on div at bounding box center [131, 124] width 262 height 249
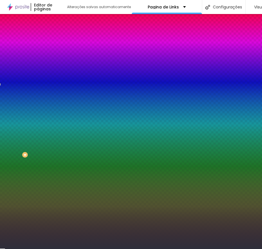
click at [65, 174] on div "Editar Seção Conteúdo Estilo Avançado Imagem de fundo Adicionar imagem Efeito d…" at bounding box center [97, 131] width 65 height 235
click at [65, 171] on div "Editar Seção Conteúdo Estilo Avançado Imagem de fundo Adicionar imagem Efeito d…" at bounding box center [97, 131] width 65 height 235
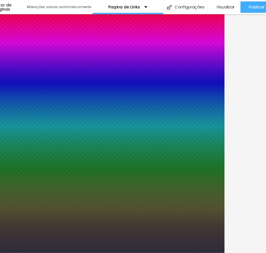
scroll to position [0, 86]
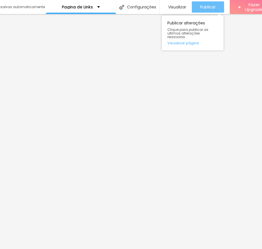
click at [201, 11] on div "Publicar" at bounding box center [207, 6] width 15 height 11
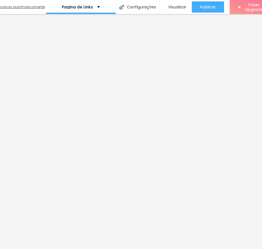
click at [32, 8] on div "Alterações salvas automaticamente" at bounding box center [13, 6] width 65 height 3
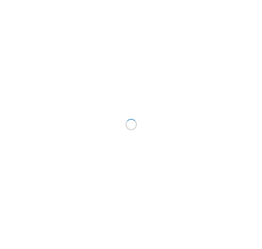
scroll to position [0, 86]
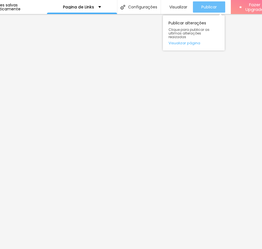
click at [215, 8] on span "Publicar" at bounding box center [208, 7] width 15 height 4
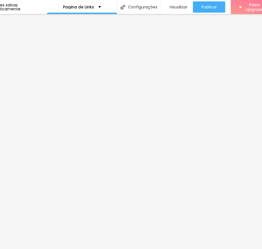
scroll to position [4, 0]
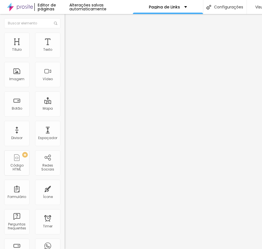
click at [65, 111] on input "[URL][DOMAIN_NAME]" at bounding box center [98, 113] width 67 height 6
drag, startPoint x: 42, startPoint y: 112, endPoint x: 50, endPoint y: 111, distance: 7.8
click at [65, 111] on input "[URL][DOMAIN_NAME]" at bounding box center [98, 113] width 67 height 6
click at [65, 113] on input "https://digitalmixd.alboompro.com/fotografia-profissional" at bounding box center [98, 113] width 67 height 6
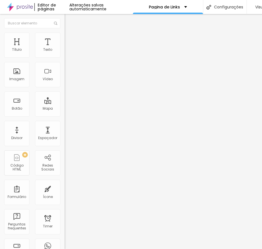
click at [65, 113] on input "https://digitalmixd.alboompro.com/fotografia-profissional" at bounding box center [98, 113] width 67 height 6
type input "https://digitalmixd.alboompro.com/pacotes-de-fotografia"
click at [65, 205] on div "Editar Botão Conteúdo Estilo Avançado Texto Conheça nossos Pacotes Alinhamento …" at bounding box center [97, 131] width 65 height 235
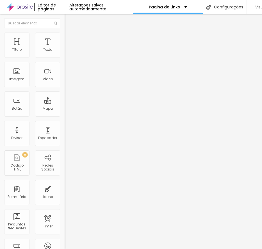
scroll to position [0, 71]
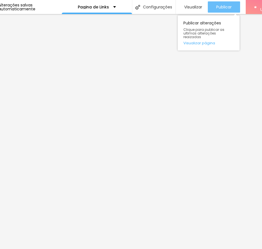
click at [218, 9] on span "Publicar" at bounding box center [223, 7] width 15 height 4
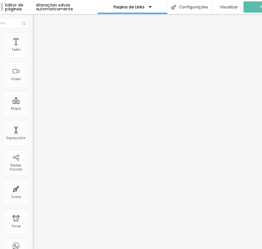
scroll to position [0, 0]
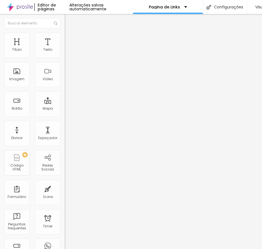
click at [65, 35] on img at bounding box center [67, 35] width 5 height 5
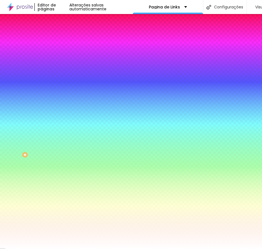
click at [65, 206] on input "#FFFFFF" at bounding box center [98, 209] width 67 height 6
paste input "2E2E3A"
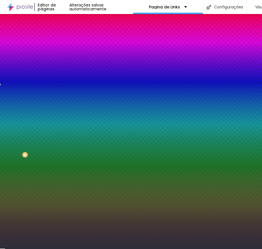
type input "#2E2E3A"
click at [67, 223] on icon "button" at bounding box center [68, 224] width 2 height 2
paste input "2E2E3A"
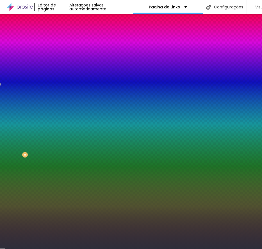
type input "#2E2E3A"
click at [43, 249] on div at bounding box center [131, 249] width 262 height 0
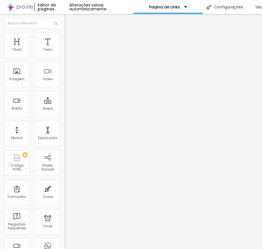
click at [65, 32] on ul "Conteúdo Estilo Avançado" at bounding box center [97, 35] width 65 height 17
click at [65, 36] on li "Estilo" at bounding box center [97, 36] width 65 height 6
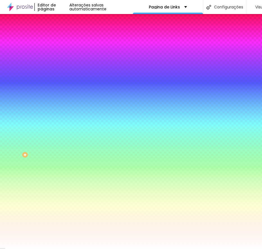
click at [65, 206] on input "#FFFFFF" at bounding box center [98, 209] width 67 height 6
paste input "2E2E3A"
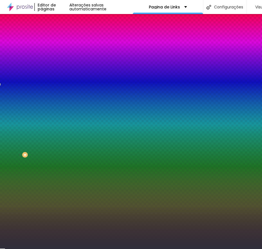
type input "#2E2E3A"
click at [65, 180] on div "Editar Botão Conteúdo Estilo Avançado Cor de fundo Voltar ao padrão #A292C6 Tip…" at bounding box center [97, 131] width 65 height 235
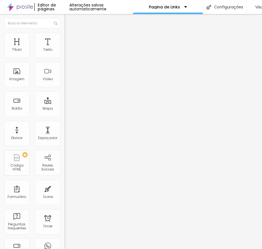
click at [65, 34] on img at bounding box center [67, 35] width 5 height 5
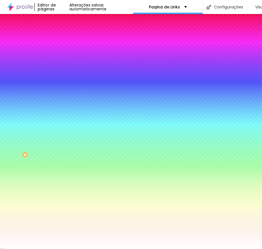
click at [65, 206] on input "#FFFFFF" at bounding box center [98, 209] width 67 height 6
paste input "2E2E3A"
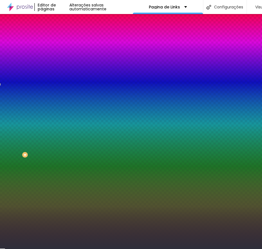
type input "#2E2E3A"
click at [65, 174] on div "Editar Botão Conteúdo Estilo Avançado Cor de fundo Voltar ao padrão #A292C6 Tip…" at bounding box center [97, 131] width 65 height 235
click at [65, 181] on div "Editar Botão Conteúdo Estilo Avançado Cor de fundo Voltar ao padrão #A292C6 Tip…" at bounding box center [97, 131] width 65 height 235
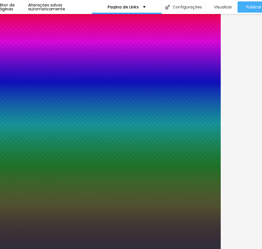
scroll to position [0, 77]
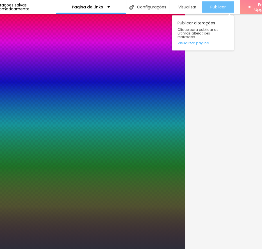
click at [210, 7] on span "Publicar" at bounding box center [217, 7] width 15 height 4
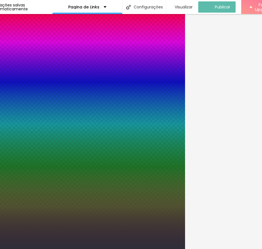
scroll to position [0, 0]
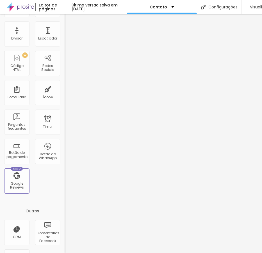
scroll to position [112, 0]
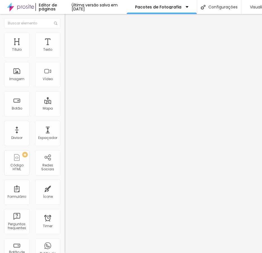
click at [70, 39] on span "Estilo" at bounding box center [74, 36] width 9 height 5
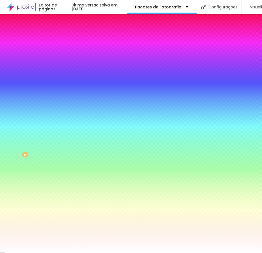
click at [65, 54] on div at bounding box center [97, 54] width 65 height 0
click at [65, 54] on input "#FFFFFF" at bounding box center [98, 57] width 67 height 6
paste input "A292C6"
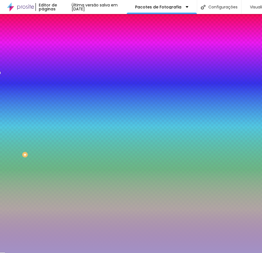
click at [65, 54] on input "#A292C6" at bounding box center [98, 57] width 67 height 6
paste input "2E2E3A"
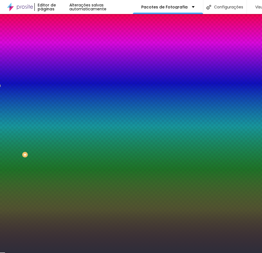
type input "#2E2E3A"
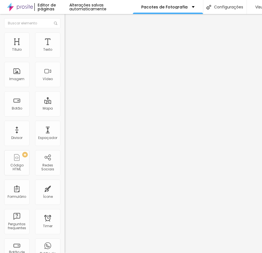
click at [70, 38] on span "Estilo" at bounding box center [74, 36] width 9 height 5
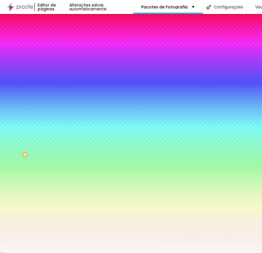
click at [65, 56] on input "#F9F9F9" at bounding box center [98, 57] width 67 height 6
paste input "2E2E3A"
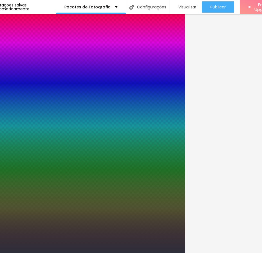
scroll to position [0, 97]
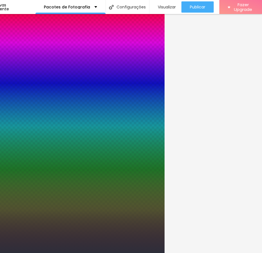
type input "#2E2E3A"
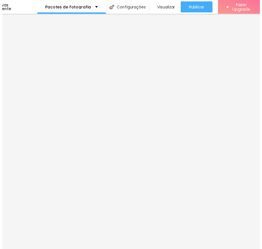
scroll to position [0, 0]
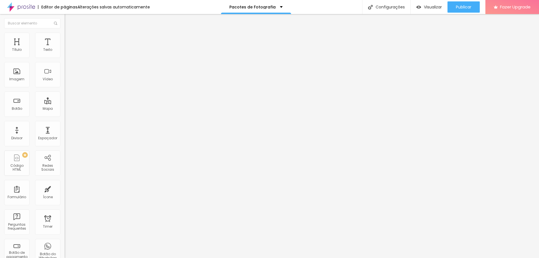
click at [65, 78] on div "Editar Seção Conteúdo Estilo Avançado Modo Encaixotado Encaixotado Completo" at bounding box center [97, 136] width 65 height 244
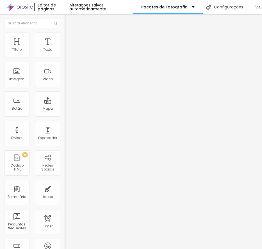
click at [65, 38] on li "Avançado" at bounding box center [97, 41] width 65 height 6
click at [70, 38] on span "Estilo" at bounding box center [74, 36] width 9 height 5
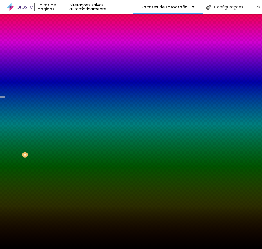
click at [70, 33] on span "Conteúdo" at bounding box center [78, 30] width 17 height 5
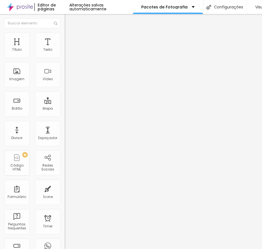
click at [70, 39] on span "Estilo" at bounding box center [74, 36] width 9 height 5
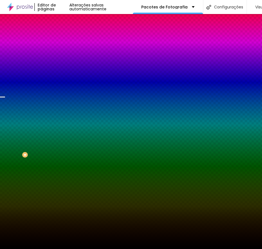
click at [70, 40] on span "Avançado" at bounding box center [79, 42] width 19 height 5
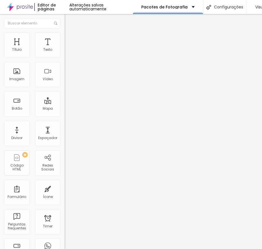
click at [65, 36] on li "Estilo" at bounding box center [97, 36] width 65 height 6
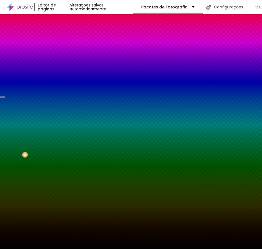
click at [65, 38] on li "Avançado" at bounding box center [97, 41] width 65 height 6
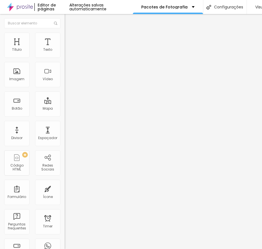
click at [65, 33] on li "Conteúdo" at bounding box center [97, 30] width 65 height 6
click at [65, 51] on span "Encaixotado" at bounding box center [76, 48] width 22 height 5
click at [70, 39] on span "Estilo" at bounding box center [74, 36] width 9 height 5
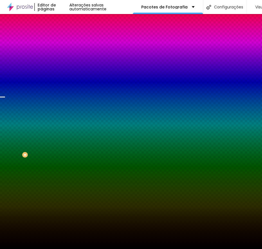
click at [70, 39] on span "Estilo" at bounding box center [74, 36] width 9 height 5
click at [65, 186] on div "Editar Seção Conteúdo Estilo Avançado Imagem de fundo Trocar imagem Efeito da I…" at bounding box center [97, 131] width 65 height 235
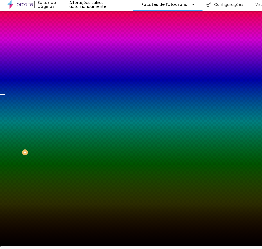
scroll to position [4, 0]
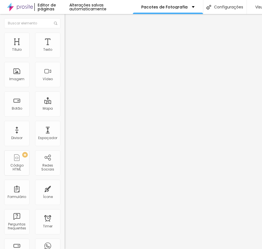
click at [65, 33] on li "Estilo" at bounding box center [97, 36] width 65 height 6
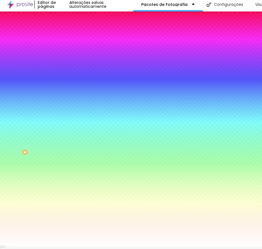
click at [65, 114] on button "button" at bounding box center [69, 111] width 8 height 6
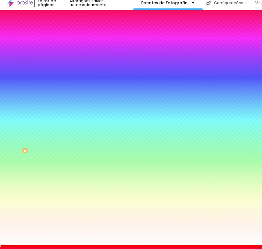
click at [116, 248] on div at bounding box center [131, 248] width 262 height 0
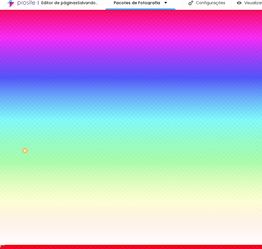
click at [24, 245] on div at bounding box center [131, 245] width 262 height 0
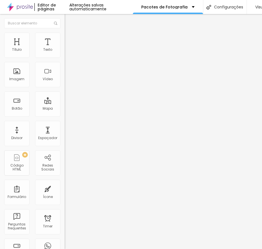
click at [70, 36] on span "Estilo" at bounding box center [74, 36] width 9 height 5
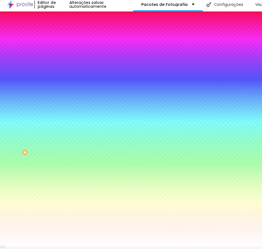
click at [65, 98] on button "button" at bounding box center [69, 95] width 8 height 6
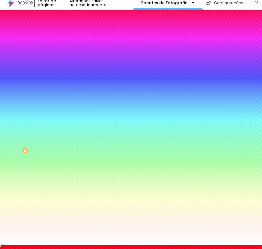
click at [114, 248] on div at bounding box center [131, 248] width 262 height 0
click at [32, 245] on div at bounding box center [131, 245] width 262 height 0
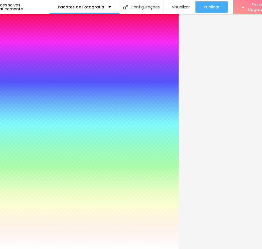
scroll to position [0, 94]
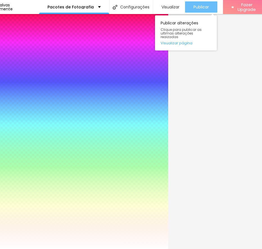
click at [196, 9] on span "Publicar" at bounding box center [200, 7] width 15 height 4
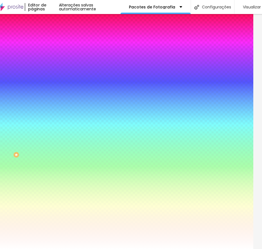
scroll to position [0, 0]
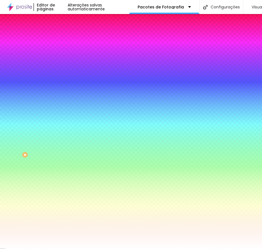
click at [65, 233] on div "Editar Seção Conteúdo Estilo Avançado Imagem de fundo Adicionar imagem Efeito d…" at bounding box center [97, 131] width 65 height 235
click at [65, 38] on li "Avançado" at bounding box center [97, 41] width 65 height 6
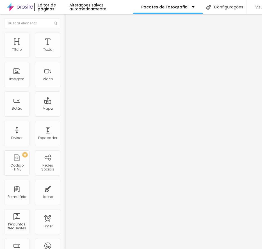
click at [65, 33] on li "Conteúdo" at bounding box center [97, 30] width 65 height 6
click at [65, 38] on li "Avançado" at bounding box center [97, 41] width 65 height 6
click at [70, 38] on span "Estilo" at bounding box center [74, 36] width 9 height 5
click at [70, 39] on span "Estilo" at bounding box center [74, 36] width 9 height 5
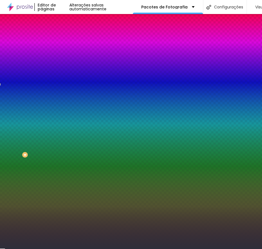
click at [65, 58] on input "#2E2E3A" at bounding box center [98, 57] width 67 height 6
click at [65, 54] on div at bounding box center [97, 54] width 65 height 0
click at [65, 59] on div at bounding box center [97, 59] width 65 height 0
drag, startPoint x: 57, startPoint y: 91, endPoint x: 58, endPoint y: 55, distance: 35.6
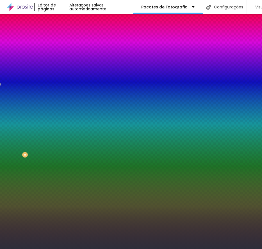
click at [65, 55] on div "Cor de fundo Voltar ao padrão #2E2E3A" at bounding box center [97, 51] width 65 height 15
click at [65, 56] on input "#2E2E3A" at bounding box center [98, 57] width 67 height 6
click at [65, 54] on div at bounding box center [97, 54] width 65 height 0
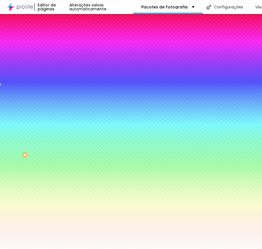
type input "#FFFFFF"
drag, startPoint x: 7, startPoint y: 61, endPoint x: 5, endPoint y: 56, distance: 4.8
click at [65, 56] on div "Cor de fundo Voltar ao padrão #FFFFFF" at bounding box center [97, 51] width 65 height 15
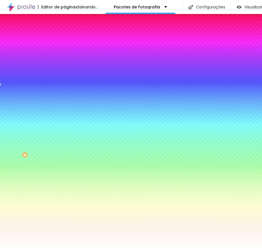
click at [65, 54] on div at bounding box center [97, 54] width 65 height 0
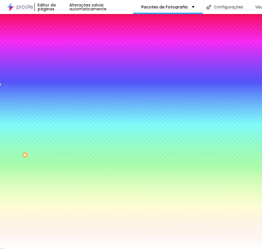
drag, startPoint x: 55, startPoint y: 70, endPoint x: 55, endPoint y: 110, distance: 39.8
click at [65, 110] on div "Editar Coluna Conteúdo Estilo Avançado Cor de fundo Voltar ao padrão #FFFFFF 0 …" at bounding box center [97, 131] width 65 height 235
click at [65, 135] on div "Editar Coluna Conteúdo Estilo Avançado Cor de fundo Voltar ao padrão #FFFFFF 0 …" at bounding box center [97, 131] width 65 height 235
click at [65, 117] on div "Editar Coluna Conteúdo Estilo Avançado Cor de fundo Voltar ao padrão #FFFFFF 0 …" at bounding box center [97, 131] width 65 height 235
click at [65, 54] on div at bounding box center [97, 54] width 65 height 0
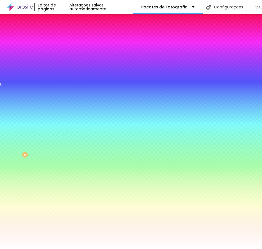
drag, startPoint x: 58, startPoint y: 70, endPoint x: 57, endPoint y: 58, distance: 12.1
click at [65, 58] on div "Cor de fundo Voltar ao padrão #FFFFFF" at bounding box center [97, 51] width 65 height 15
click at [65, 131] on div "Editar Coluna Conteúdo Estilo Avançado Cor de fundo Voltar ao padrão #FFFFFF 0 …" at bounding box center [97, 131] width 65 height 235
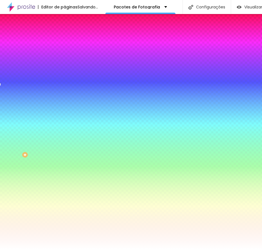
click at [65, 98] on div "Editar Coluna Conteúdo Estilo Avançado Cor de fundo Voltar ao padrão #FFFFFF 0 …" at bounding box center [97, 131] width 65 height 235
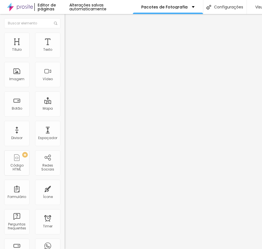
click at [65, 32] on ul "Conteúdo Estilo Avançado" at bounding box center [97, 35] width 65 height 17
click at [65, 35] on li "Estilo" at bounding box center [97, 36] width 65 height 6
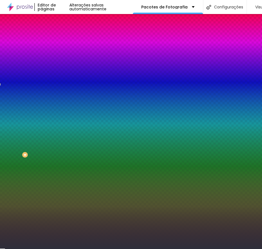
click at [65, 54] on div at bounding box center [97, 54] width 65 height 0
drag, startPoint x: 57, startPoint y: 68, endPoint x: 56, endPoint y: 56, distance: 13.0
click at [65, 56] on div "Cor de fundo Voltar ao padrão #2E2E3A" at bounding box center [97, 51] width 65 height 15
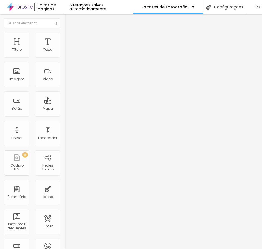
click at [70, 38] on span "Estilo" at bounding box center [74, 36] width 9 height 5
click at [65, 36] on li "Estilo" at bounding box center [97, 36] width 65 height 6
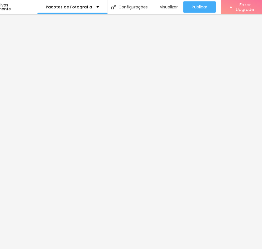
scroll to position [0, 96]
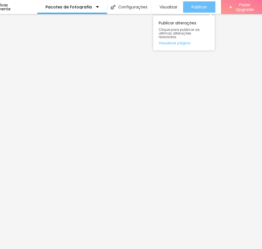
click at [198, 7] on span "Publicar" at bounding box center [198, 7] width 15 height 4
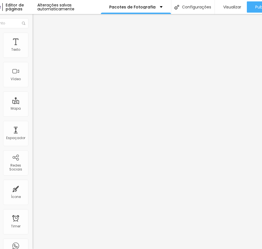
scroll to position [0, 0]
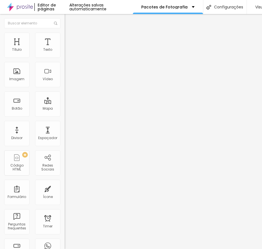
click at [70, 39] on span "Estilo" at bounding box center [74, 36] width 9 height 5
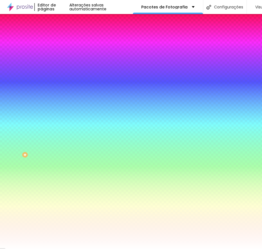
click at [65, 76] on div at bounding box center [97, 76] width 65 height 0
click at [65, 82] on input "#FFFFFF" at bounding box center [98, 79] width 67 height 6
paste input "2E2E3A"
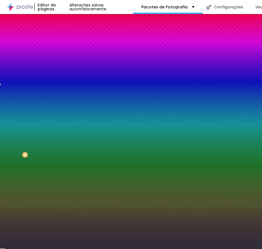
type input "#2E2E3A"
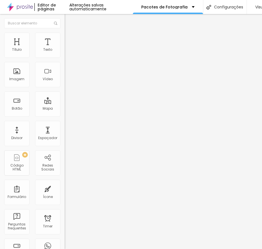
click at [65, 41] on ul "Conteúdo Estilo Avançado" at bounding box center [97, 35] width 65 height 17
click at [70, 39] on span "Estilo" at bounding box center [74, 36] width 9 height 5
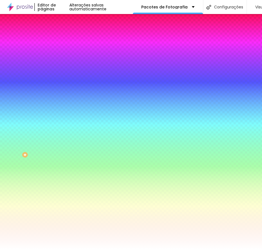
click at [65, 82] on input "#FFFFFF" at bounding box center [98, 79] width 67 height 6
paste input "2E2E3A"
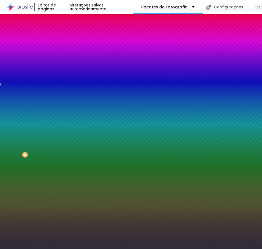
type input "#2E2E3A"
click at [65, 76] on div at bounding box center [97, 76] width 65 height 0
drag, startPoint x: 56, startPoint y: 143, endPoint x: 56, endPoint y: 152, distance: 9.0
click at [65, 82] on div at bounding box center [97, 82] width 65 height 0
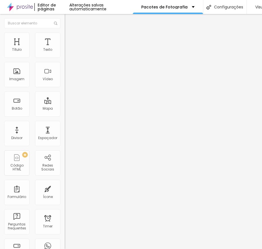
click at [65, 36] on img at bounding box center [67, 35] width 5 height 5
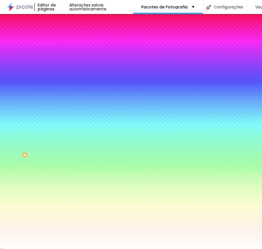
click at [65, 76] on div at bounding box center [97, 76] width 65 height 0
click at [65, 82] on input "#FFFFFF" at bounding box center [98, 79] width 67 height 6
paste input "2E2E3A"
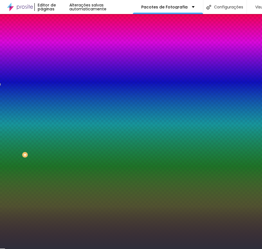
type input "#2E2E3A"
click at [65, 193] on div "Editar Seção Conteúdo Estilo Avançado Imagem de fundo Adicionar imagem Efeito d…" at bounding box center [97, 131] width 65 height 235
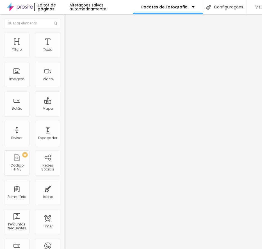
click at [65, 34] on li "Estilo" at bounding box center [97, 36] width 65 height 6
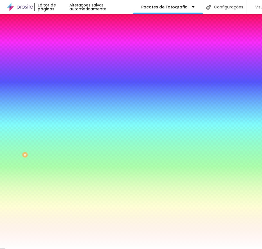
click at [65, 82] on input "#FFFFFF" at bounding box center [98, 79] width 67 height 6
paste input "2E2E3A"
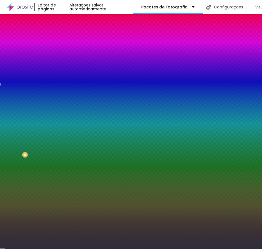
type input "#2E2E3A"
click at [65, 164] on div "Editar Seção Conteúdo Estilo Avançado Imagem de fundo Adicionar imagem Efeito d…" at bounding box center [97, 131] width 65 height 235
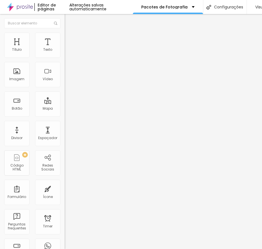
scroll to position [4, 0]
click at [70, 34] on span "Estilo" at bounding box center [74, 36] width 9 height 5
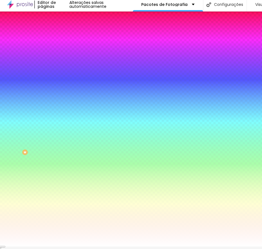
click at [67, 220] on icon "button" at bounding box center [68, 221] width 3 height 3
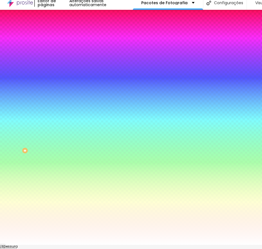
click at [44, 245] on div at bounding box center [131, 245] width 262 height 0
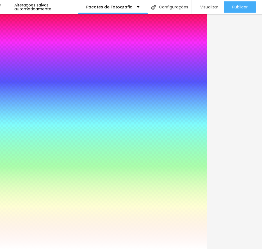
scroll to position [0, 68]
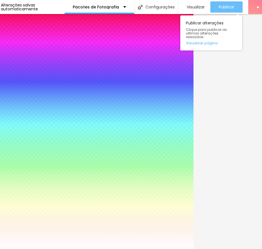
click at [219, 5] on span "Publicar" at bounding box center [226, 7] width 15 height 4
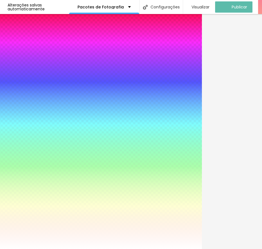
scroll to position [0, 0]
